Goal: Find specific page/section: Find specific page/section

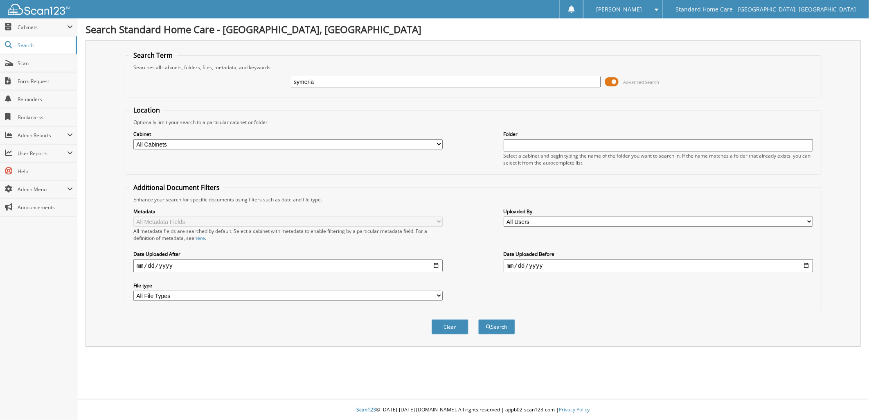
type input "symeria"
click at [479, 319] on button "Search" at bounding box center [497, 326] width 37 height 15
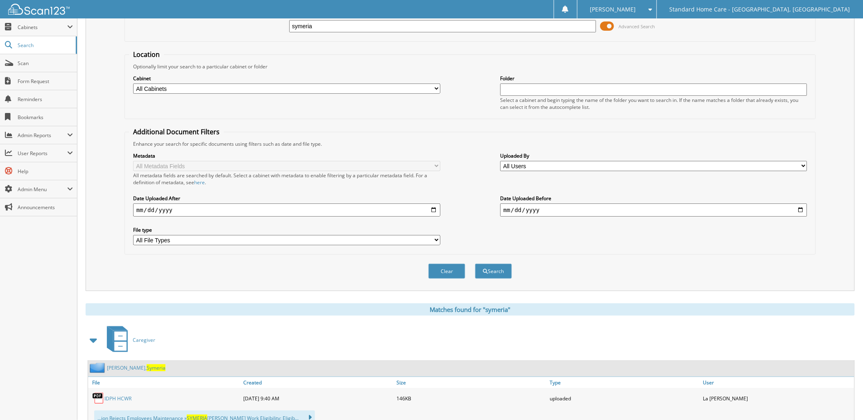
scroll to position [227, 0]
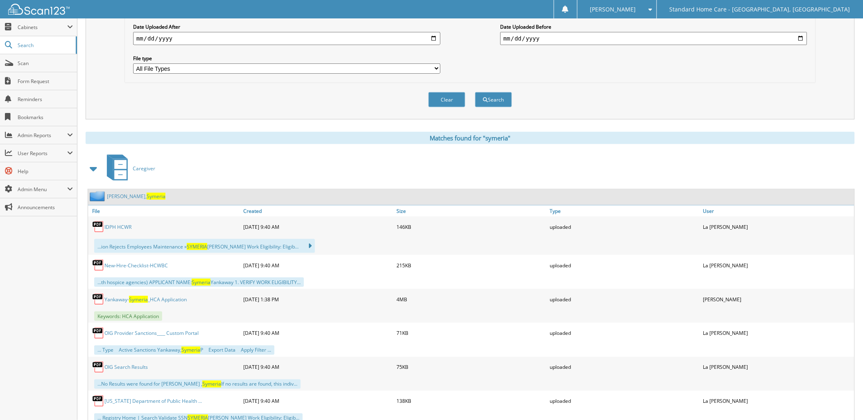
click at [127, 193] on link "[PERSON_NAME]" at bounding box center [136, 196] width 59 height 7
click at [131, 193] on link "[PERSON_NAME]" at bounding box center [136, 196] width 59 height 7
